Goal: Transaction & Acquisition: Purchase product/service

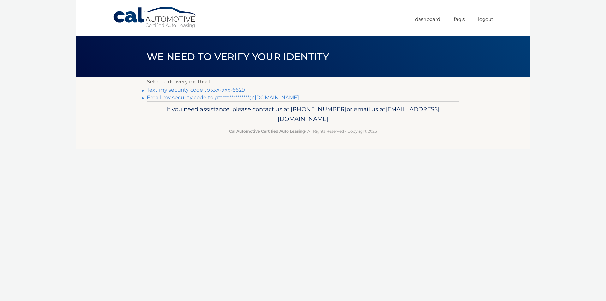
click at [206, 90] on link "Text my security code to xxx-xxx-6629" at bounding box center [196, 90] width 98 height 6
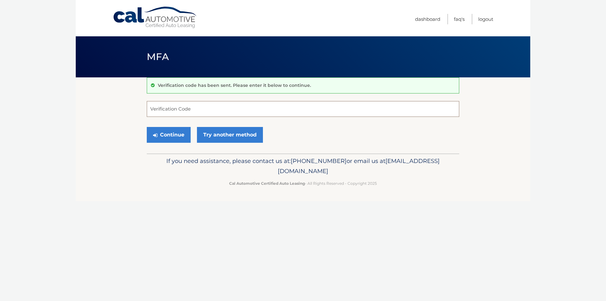
click at [174, 108] on input "Verification Code" at bounding box center [303, 109] width 313 height 16
type input "237024"
click at [186, 136] on button "Continue" at bounding box center [169, 135] width 44 height 16
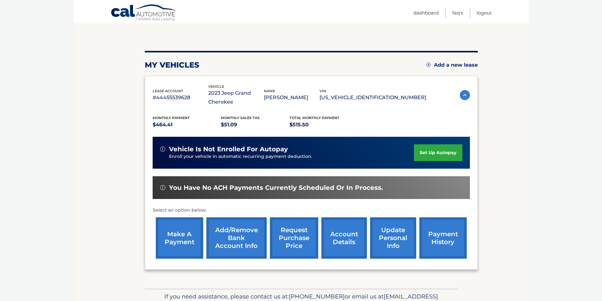
scroll to position [63, 0]
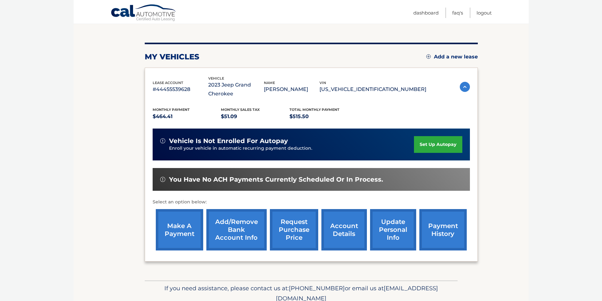
click at [186, 235] on link "make a payment" at bounding box center [179, 229] width 47 height 41
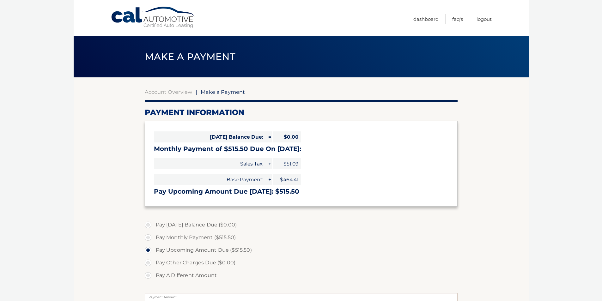
select select "ZGY2ZWMwZmUtY2EyNi00MGRjLWJhZDctOTE1NjcwMjY1NWE3"
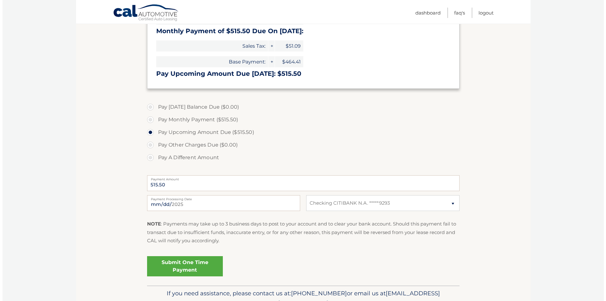
scroll to position [126, 0]
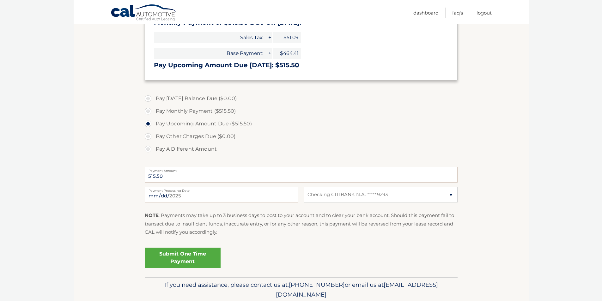
click at [189, 259] on link "Submit One Time Payment" at bounding box center [183, 258] width 76 height 20
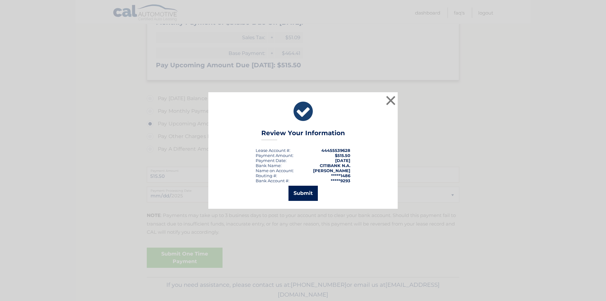
click at [305, 191] on button "Submit" at bounding box center [303, 193] width 29 height 15
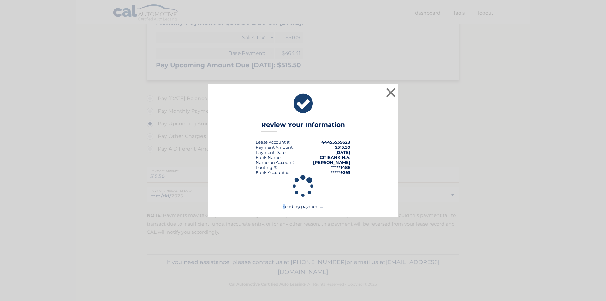
click at [305, 191] on icon at bounding box center [303, 186] width 174 height 23
